Goal: Information Seeking & Learning: Learn about a topic

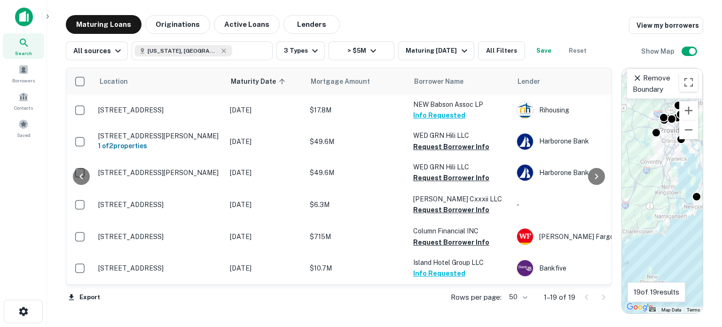
scroll to position [0, 56]
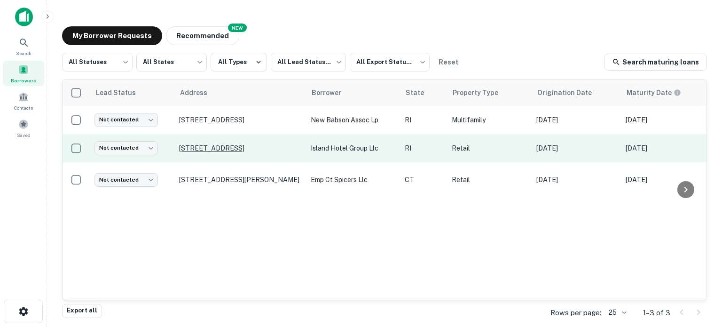
click at [213, 145] on p "[STREET_ADDRESS]" at bounding box center [240, 148] width 122 height 8
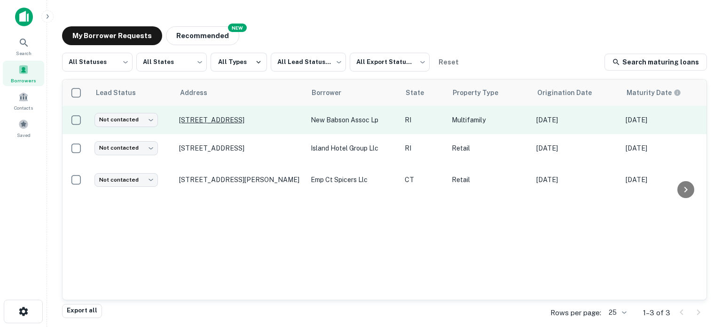
click at [215, 120] on p "[STREET_ADDRESS]" at bounding box center [240, 120] width 122 height 8
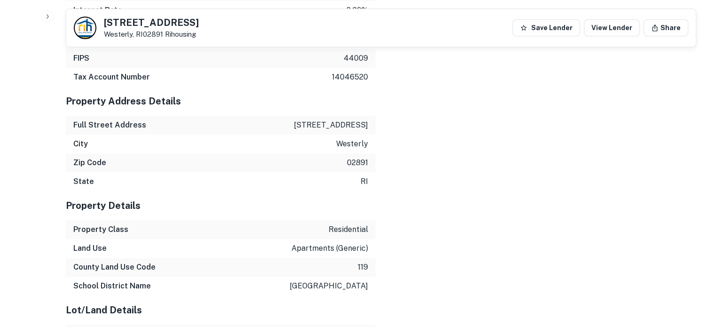
scroll to position [842, 0]
